Goal: Check status

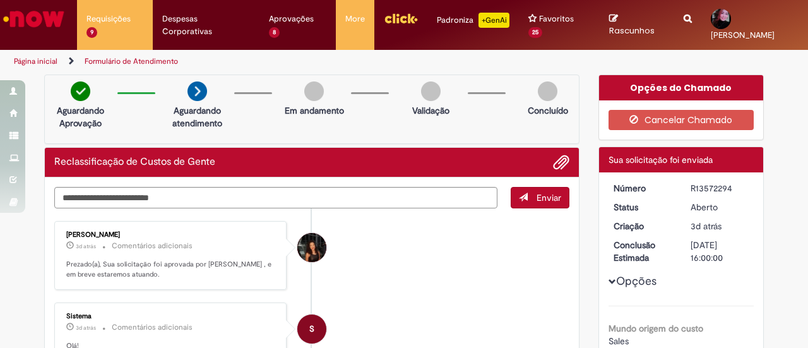
scroll to position [653, 0]
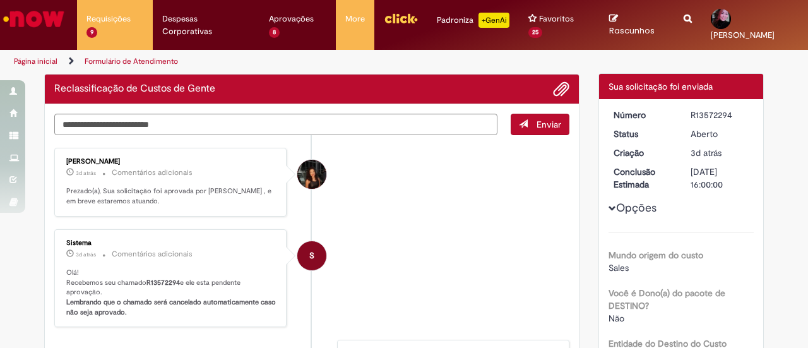
scroll to position [72, 0]
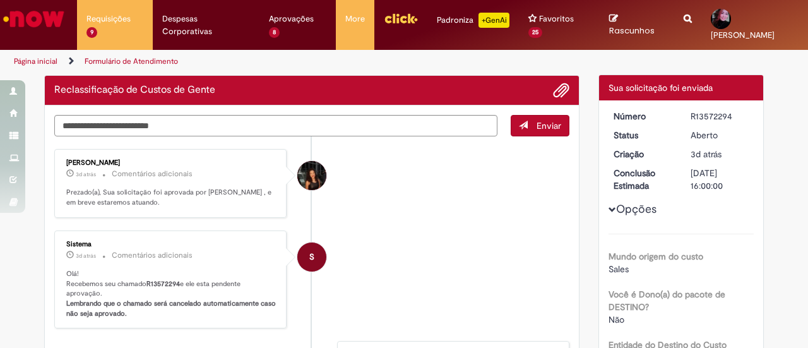
click at [518, 176] on li "[PERSON_NAME] 3d atrás 3 dias atrás Comentários adicionais Prezado(a), Sua soli…" at bounding box center [311, 183] width 515 height 69
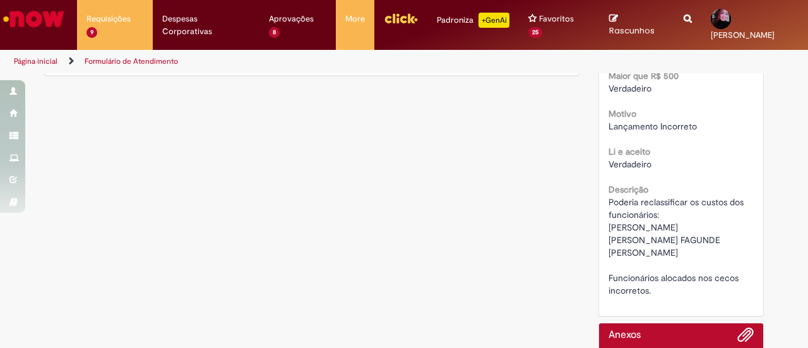
scroll to position [524, 0]
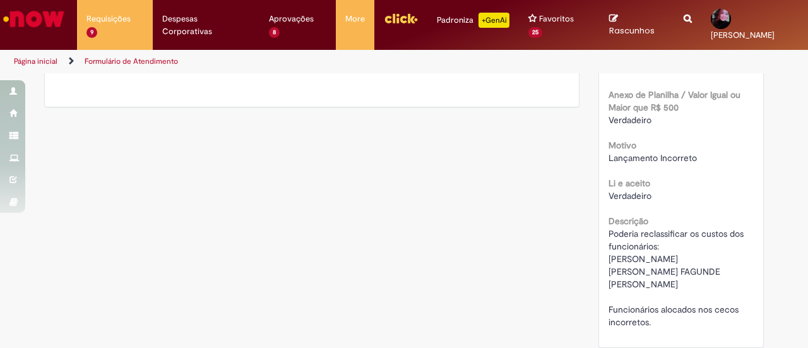
click at [445, 173] on div "Verificar Código de Barras Aguardando Aprovação Aguardando atendimento Em andam…" at bounding box center [404, 14] width 739 height 928
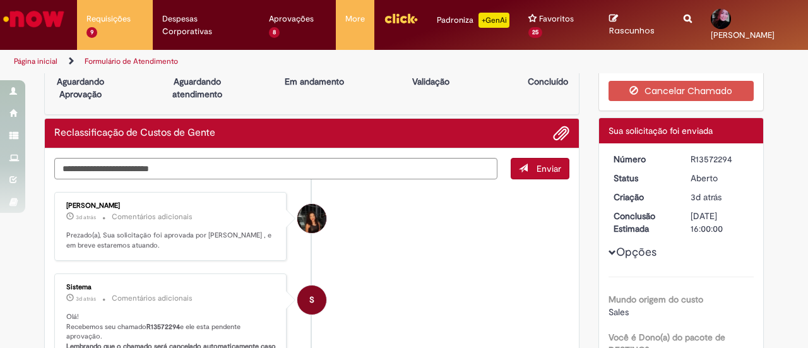
scroll to position [28, 0]
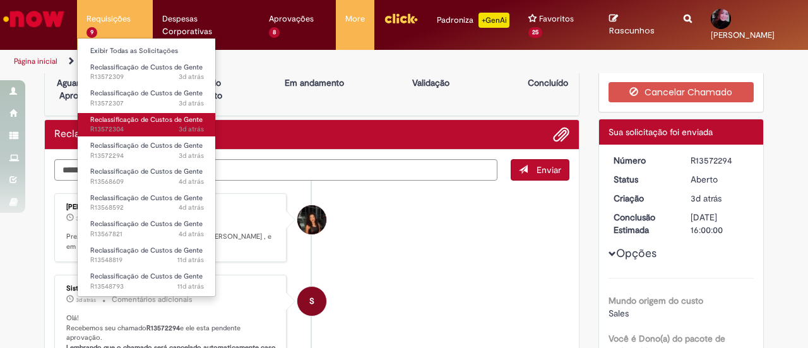
click at [162, 129] on span "3d atrás 3 dias atrás R13572304" at bounding box center [147, 129] width 114 height 10
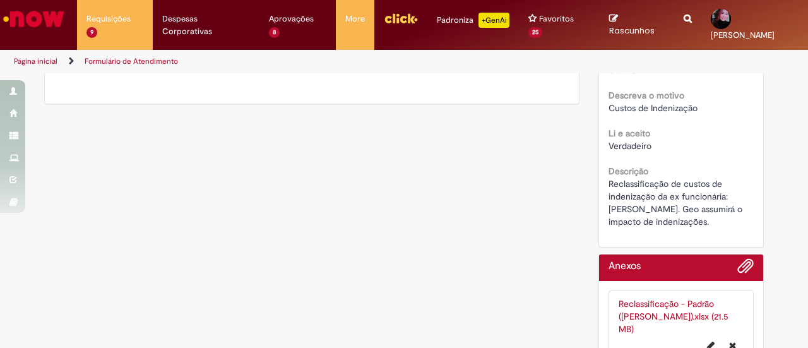
scroll to position [613, 0]
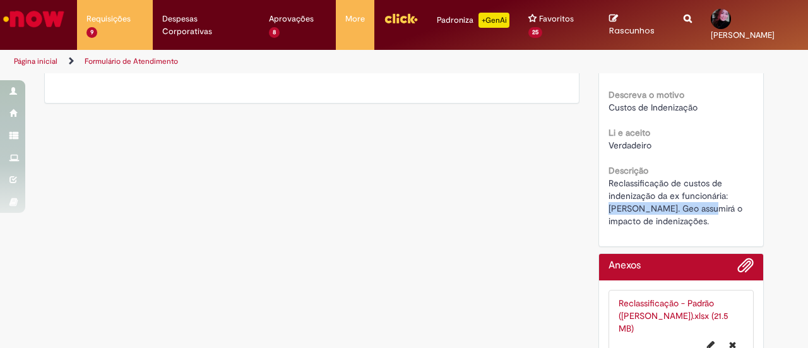
drag, startPoint x: 606, startPoint y: 196, endPoint x: 716, endPoint y: 194, distance: 109.9
click at [716, 194] on span "Reclassificação de custos de indenização da ex funcionária: [PERSON_NAME]. Geo …" at bounding box center [677, 201] width 136 height 49
copy span "[PERSON_NAME]"
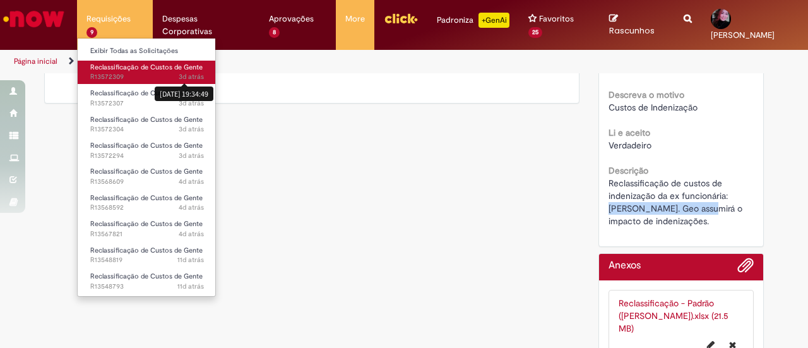
click at [184, 87] on div "[DATE] 19:34:49" at bounding box center [184, 94] width 59 height 15
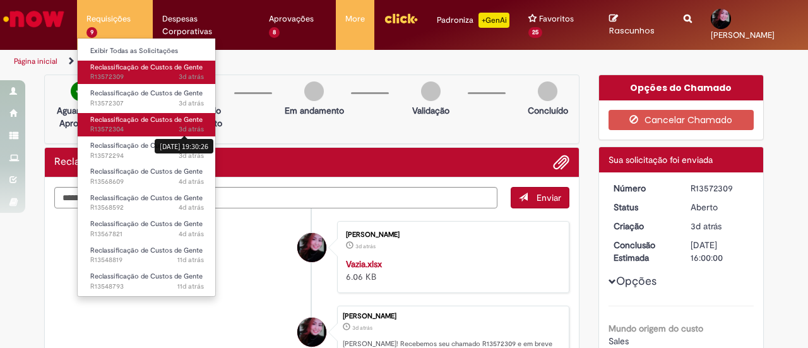
click at [181, 131] on span "3d atrás" at bounding box center [191, 128] width 25 height 9
click at [148, 129] on span "3d atrás 3 dias atrás [DATE] 19:30:26 R13572304" at bounding box center [147, 129] width 114 height 10
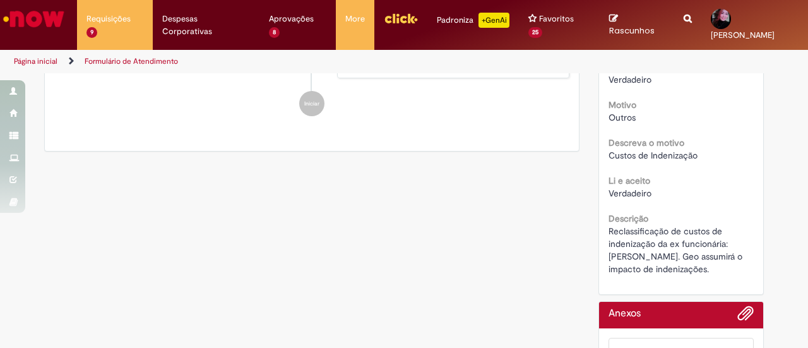
scroll to position [568, 0]
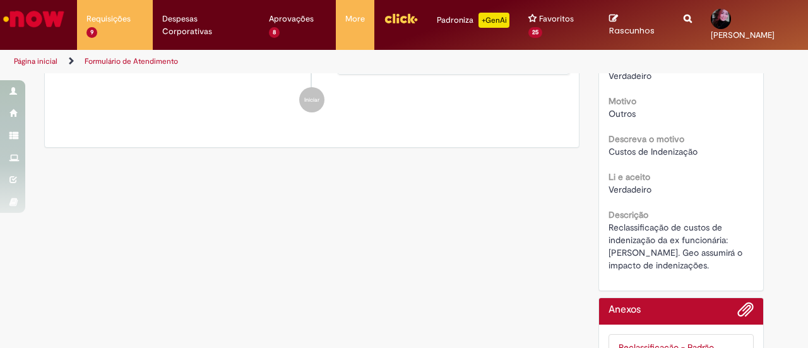
click at [496, 220] on div "Verificar Código de Barras Aguardando Aprovação Aguardando atendimento Em andam…" at bounding box center [404, 6] width 739 height 1000
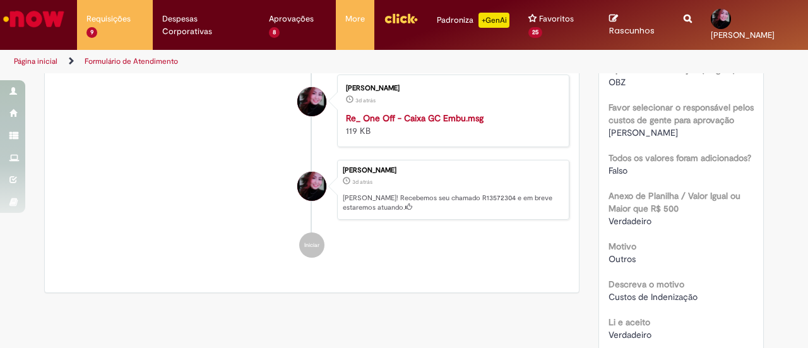
scroll to position [611, 0]
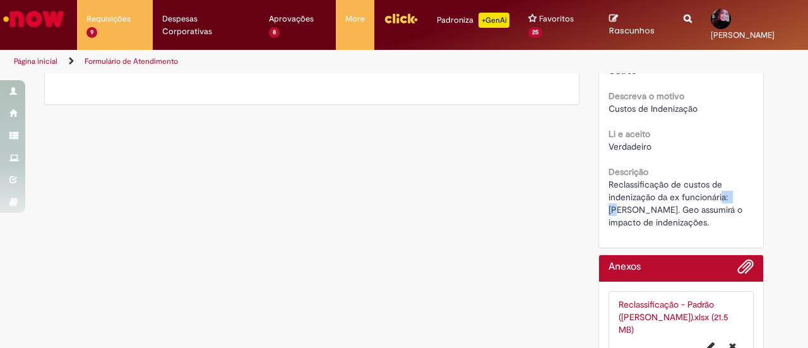
drag, startPoint x: 618, startPoint y: 191, endPoint x: 720, endPoint y: 186, distance: 101.8
click at [720, 186] on span "Reclassificação de custos de indenização da ex funcionária: [PERSON_NAME]. Geo …" at bounding box center [677, 203] width 136 height 49
click at [717, 193] on span "Reclassificação de custos de indenização da ex funcionária: [PERSON_NAME]. Geo …" at bounding box center [677, 203] width 136 height 49
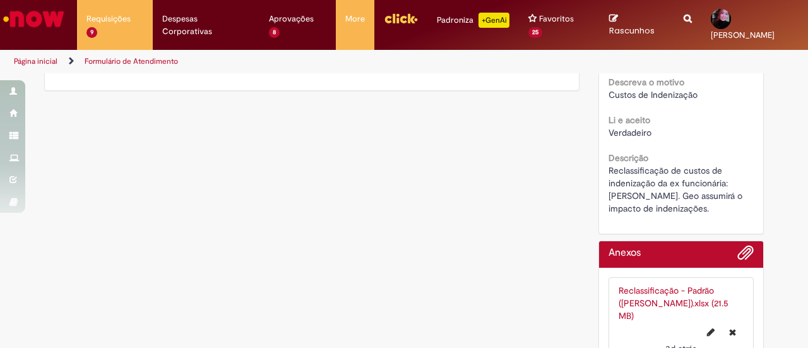
scroll to position [668, 0]
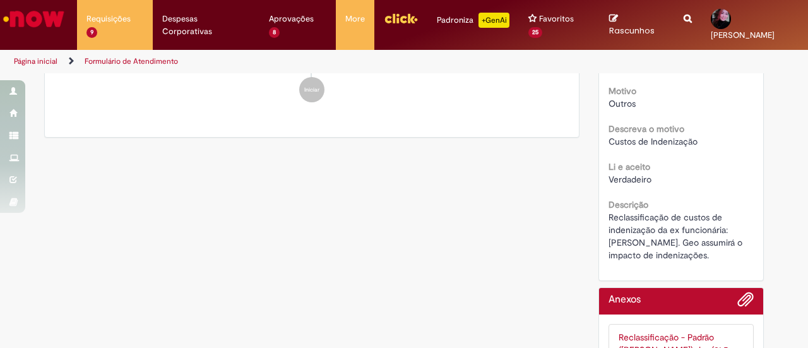
scroll to position [712, 0]
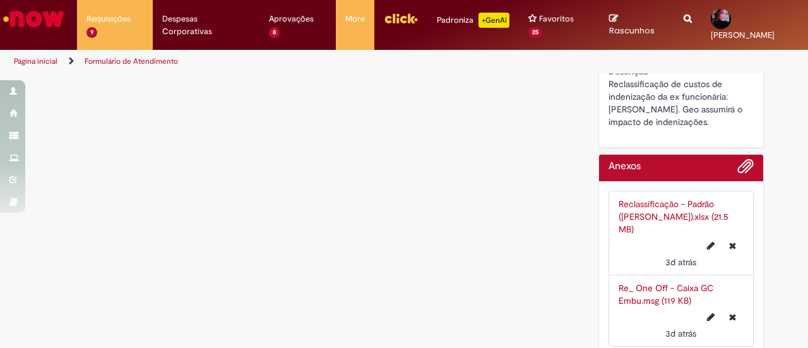
click at [666, 200] on link "Reclassificação - Padrão ([PERSON_NAME]).xlsx (21.5 MB)" at bounding box center [674, 216] width 110 height 37
